Goal: Task Accomplishment & Management: Manage account settings

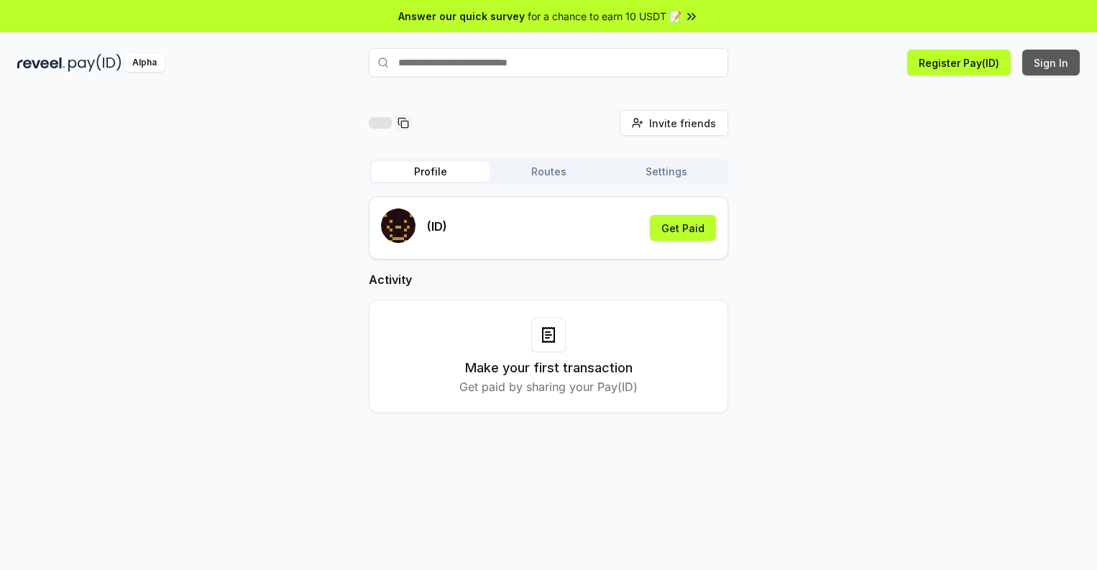
click at [1052, 63] on button "Sign In" at bounding box center [1052, 63] width 58 height 26
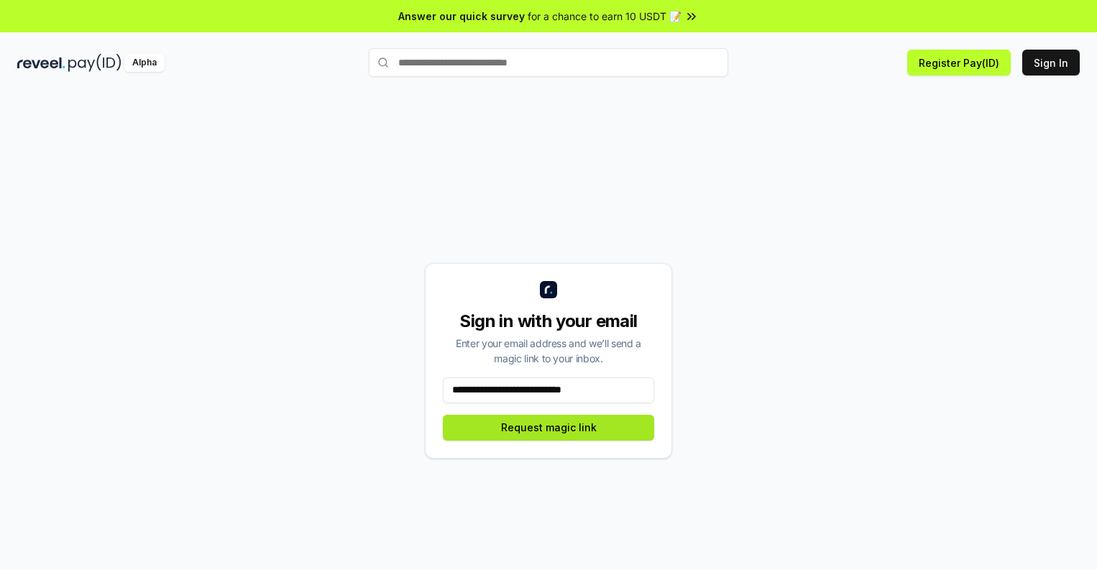
type input "**********"
click at [549, 427] on button "Request magic link" at bounding box center [548, 428] width 211 height 26
